Goal: Information Seeking & Learning: Learn about a topic

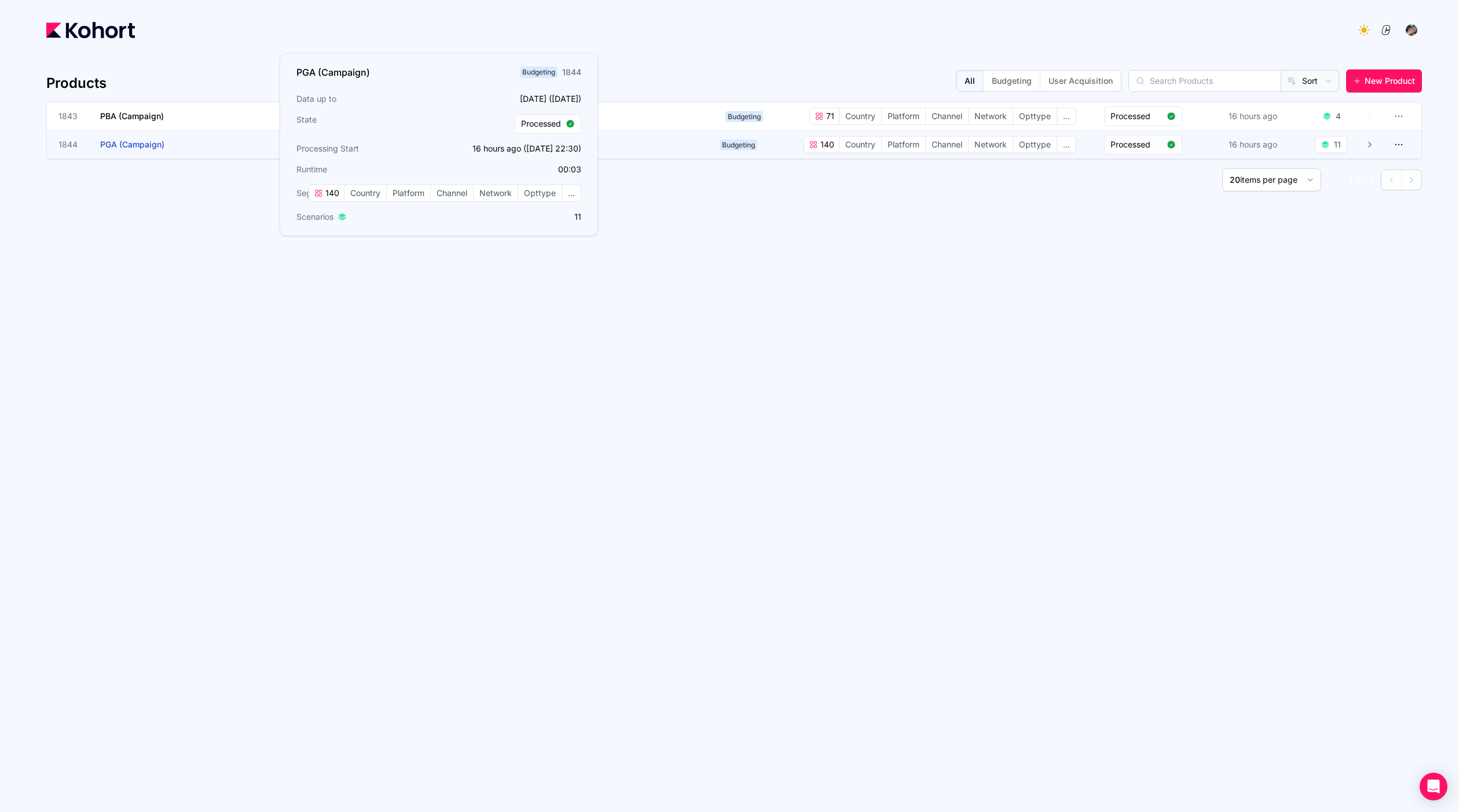
click at [140, 149] on h3 "PGA (Campaign)" at bounding box center [187, 145] width 174 height 28
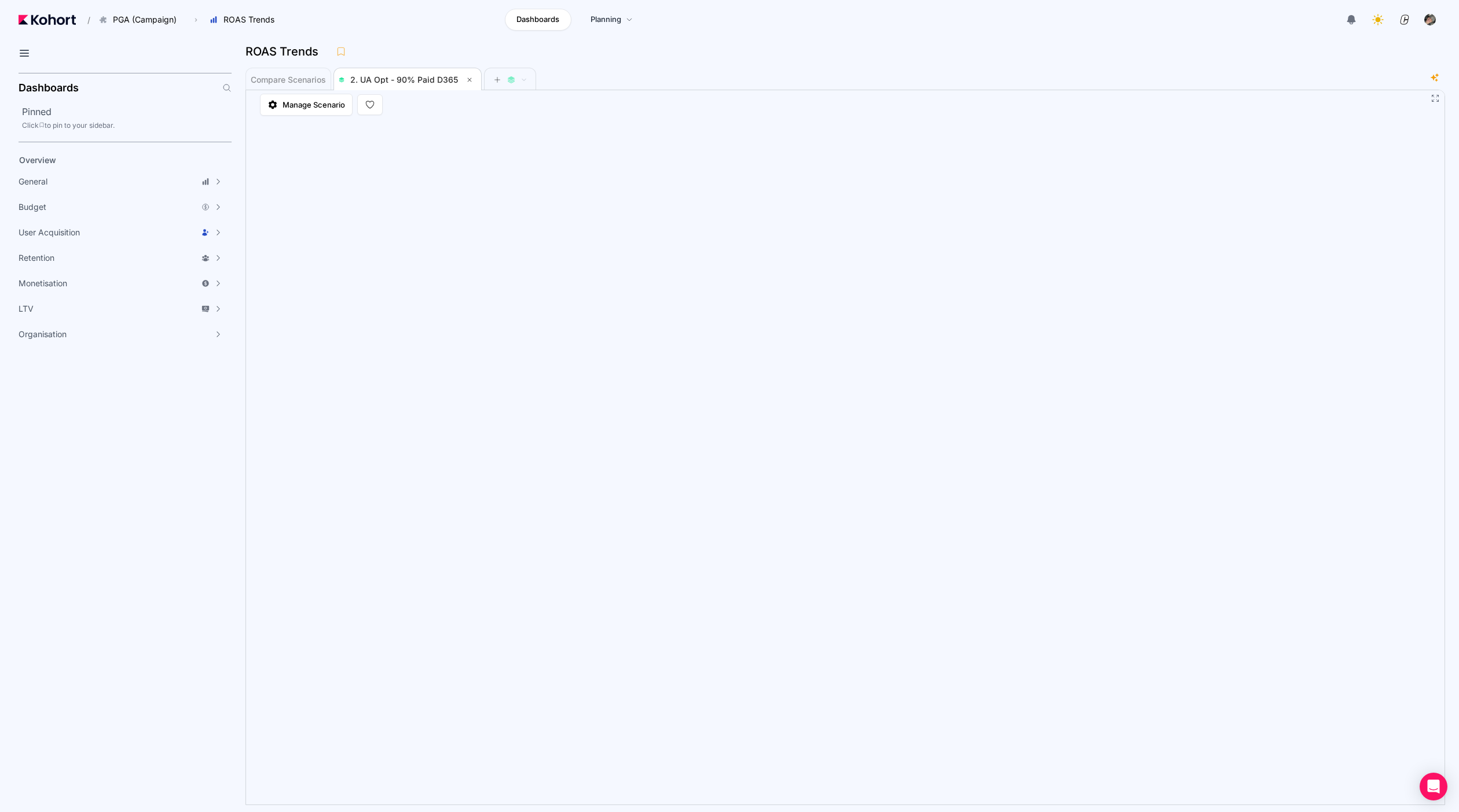
click at [638, 85] on div "Compare Scenarios 2. UA Opt - 90% Paid D365" at bounding box center [833, 78] width 1176 height 23
